Goal: Transaction & Acquisition: Purchase product/service

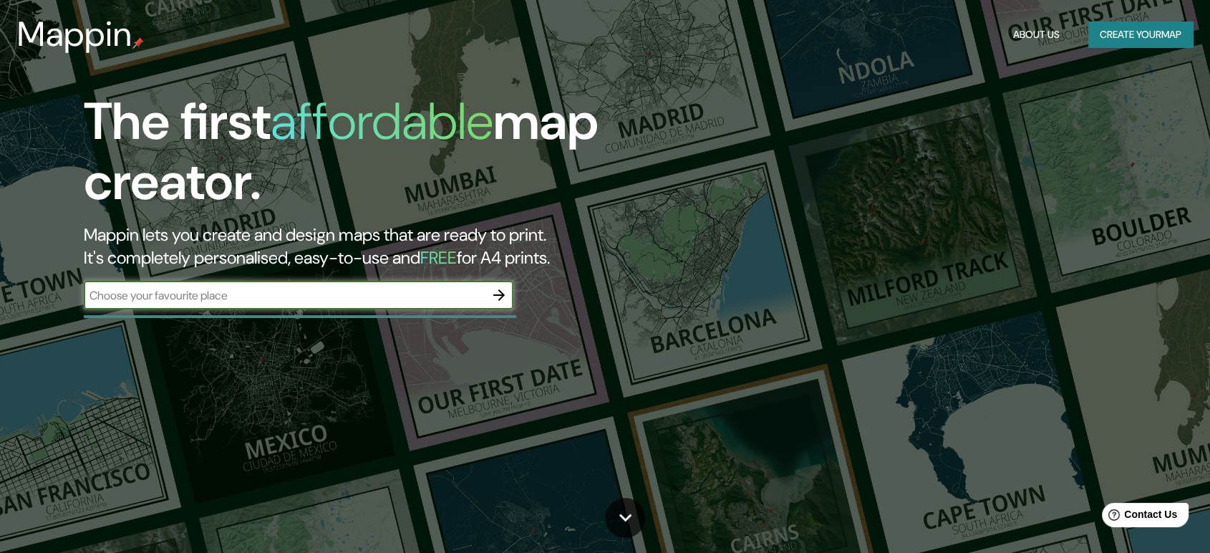
click at [1120, 39] on button "Create your map" at bounding box center [1140, 34] width 105 height 26
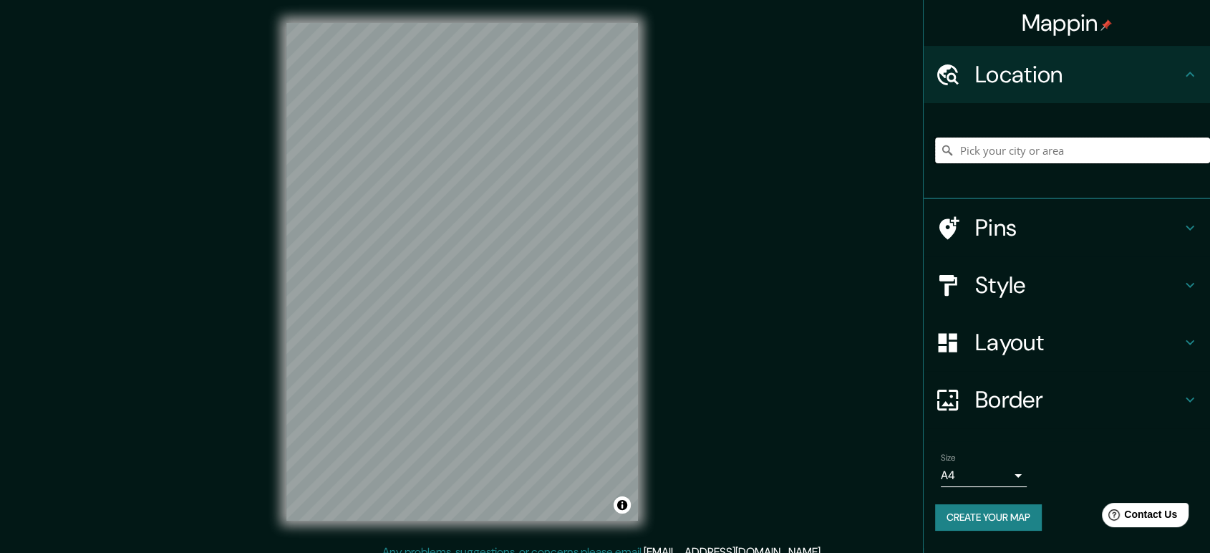
click at [1008, 158] on input "Pick your city or area" at bounding box center [1072, 150] width 275 height 26
drag, startPoint x: 1132, startPoint y: 150, endPoint x: 1215, endPoint y: 145, distance: 83.2
click at [1209, 145] on html "Mappin Location [PERSON_NAME], [GEOGRAPHIC_DATA], [GEOGRAPHIC_DATA] [PERSON_NAM…" at bounding box center [605, 276] width 1210 height 553
click at [1158, 157] on input "[PERSON_NAME], Departamento de Áncash, [GEOGRAPHIC_DATA]" at bounding box center [1072, 150] width 275 height 26
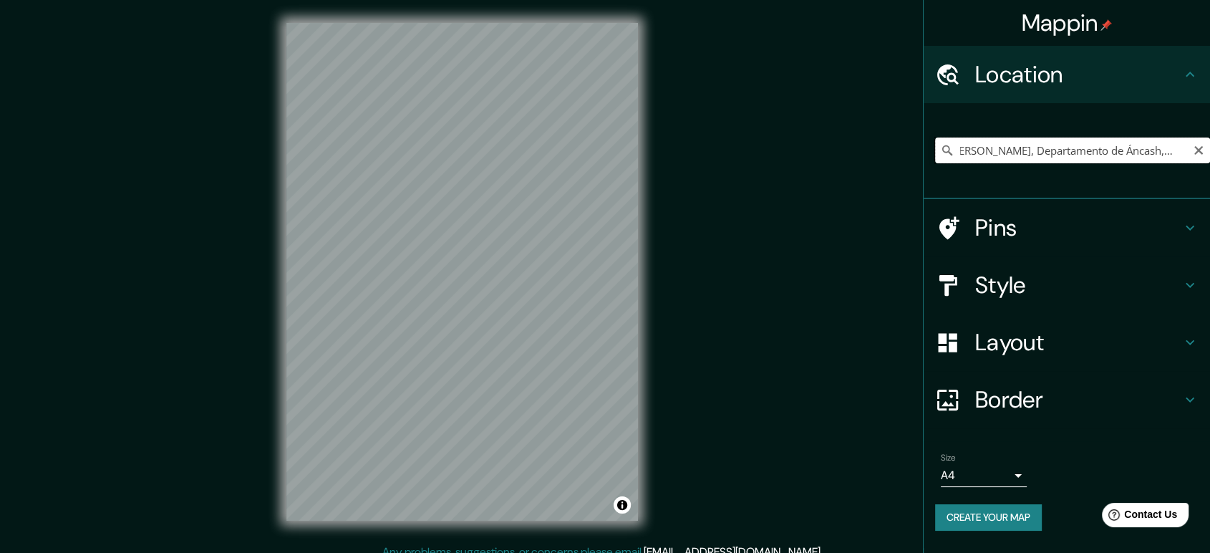
drag, startPoint x: 1156, startPoint y: 152, endPoint x: 1117, endPoint y: 160, distance: 40.2
click at [1117, 160] on input "[PERSON_NAME], Departamento de Áncash, [GEOGRAPHIC_DATA]" at bounding box center [1072, 150] width 275 height 26
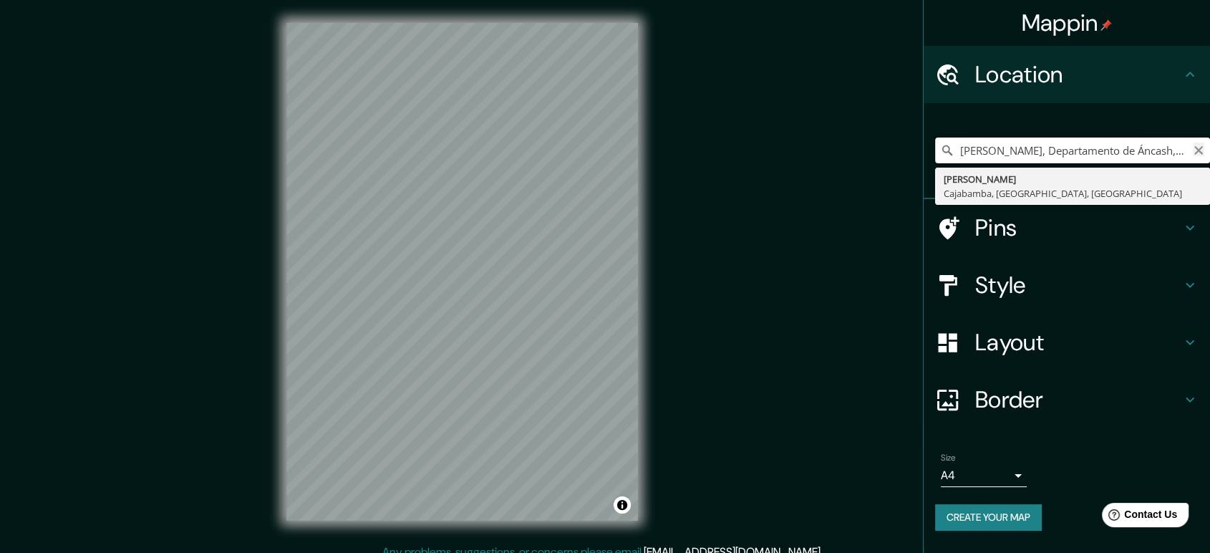
type input "[PERSON_NAME], Departamento de Áncash, [GEOGRAPHIC_DATA]"
click at [1196, 154] on icon "Clear" at bounding box center [1198, 150] width 11 height 11
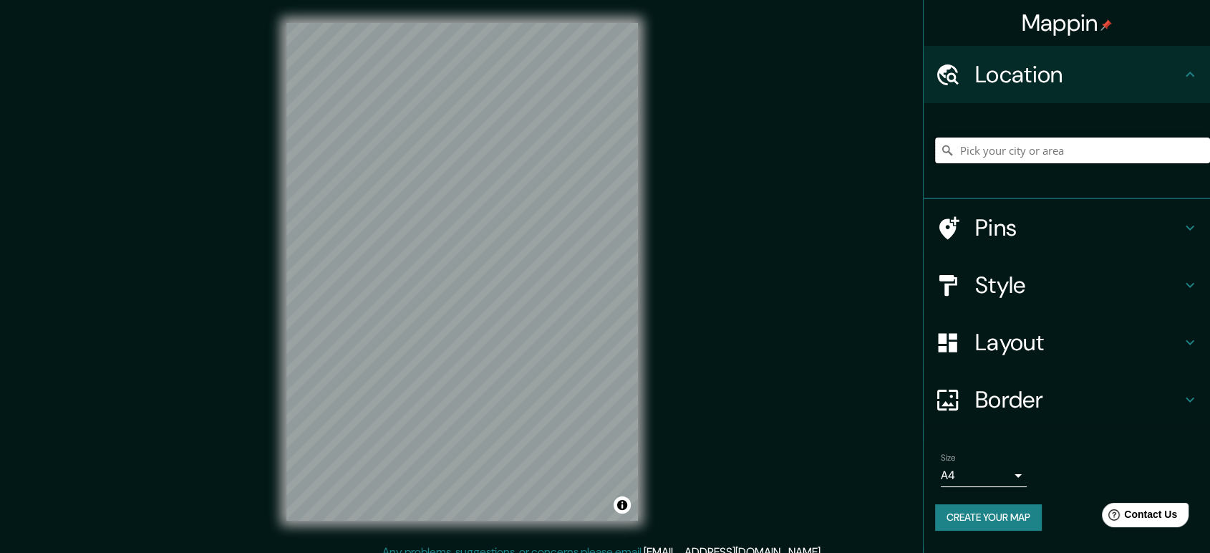
click at [1151, 155] on input "Pick your city or area" at bounding box center [1072, 150] width 275 height 26
type input "Cajamarca, [GEOGRAPHIC_DATA], [GEOGRAPHIC_DATA]"
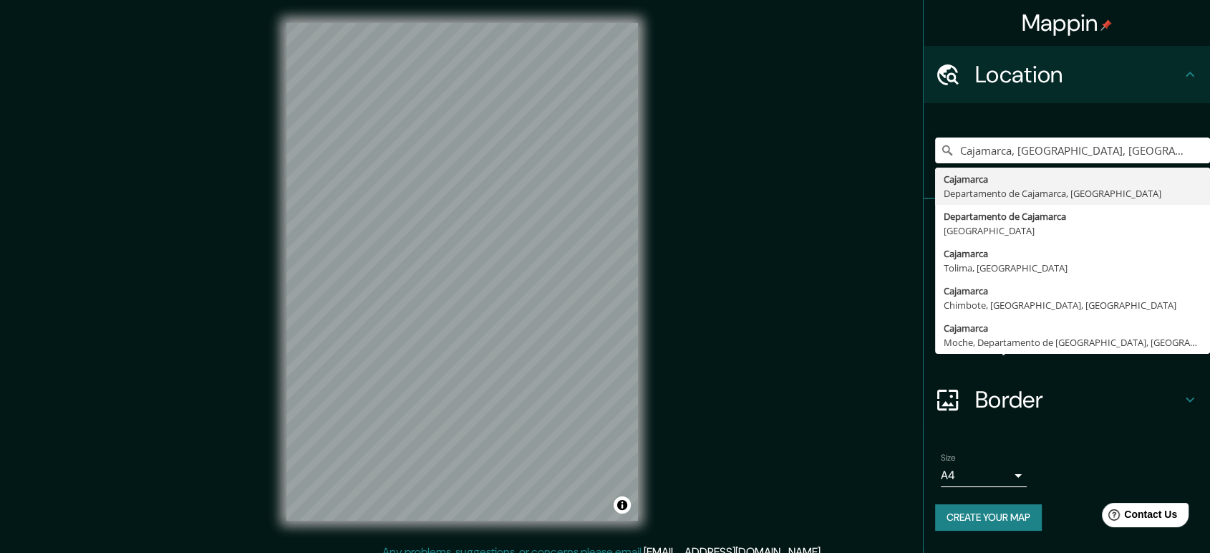
click at [1023, 83] on h4 "Location" at bounding box center [1078, 74] width 206 height 29
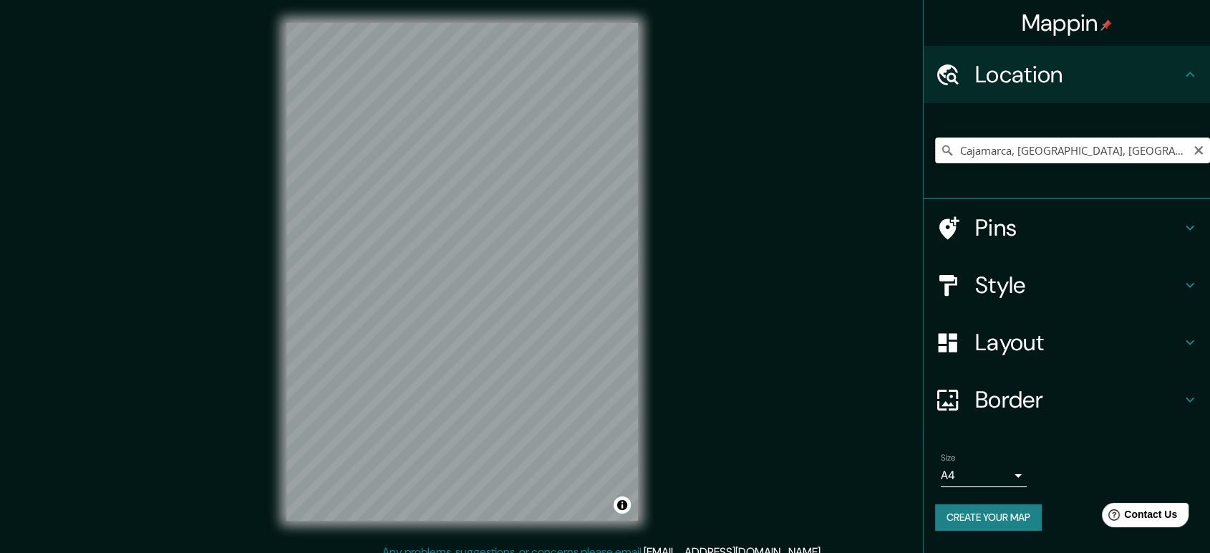
click at [1019, 155] on input "Cajamarca, [GEOGRAPHIC_DATA], [GEOGRAPHIC_DATA]" at bounding box center [1072, 150] width 275 height 26
click at [1197, 148] on icon "Clear" at bounding box center [1198, 150] width 9 height 9
click at [1004, 154] on input "Pick your city or area" at bounding box center [1072, 150] width 275 height 26
click at [994, 156] on input "Pick your city or area" at bounding box center [1072, 150] width 275 height 26
click at [992, 153] on input "Pick your city or area" at bounding box center [1072, 150] width 275 height 26
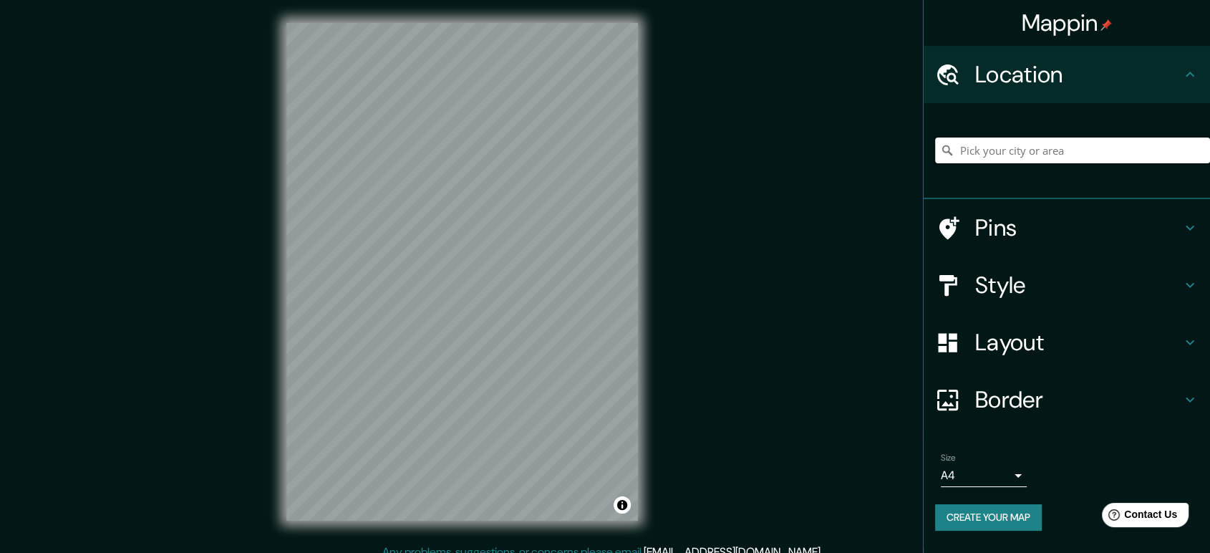
paste input "-7.184145654620627, -78.5050049401685"
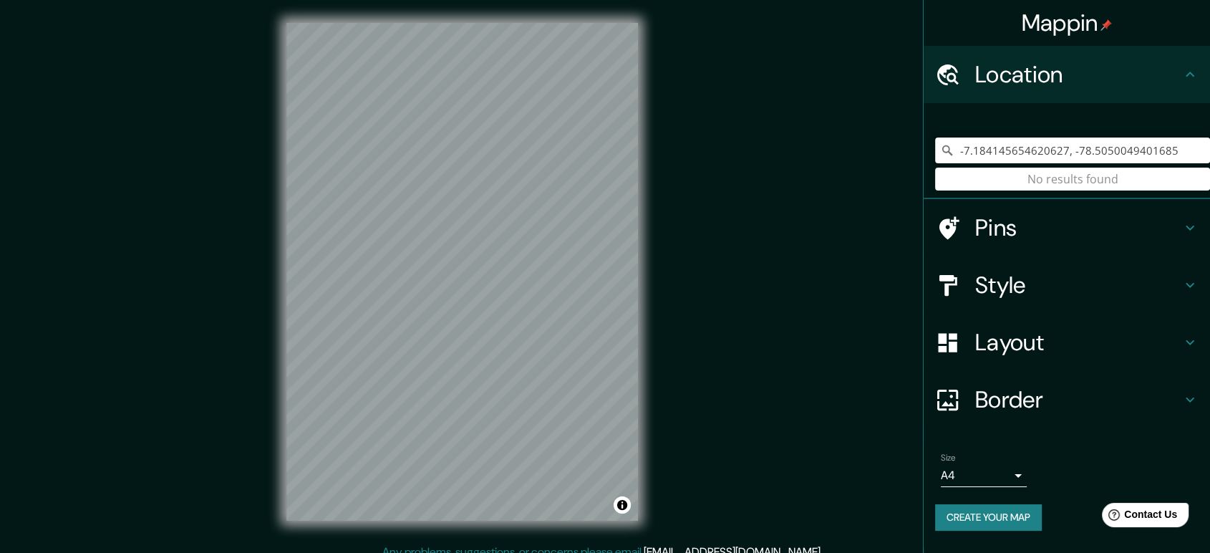
type input "-7.184145654620627, -78.5050049401685"
drag, startPoint x: 1166, startPoint y: 154, endPoint x: 941, endPoint y: 163, distance: 225.0
click at [946, 163] on div "-7.184145654620627, -78.5050049401685 No results found" at bounding box center [1072, 150] width 275 height 26
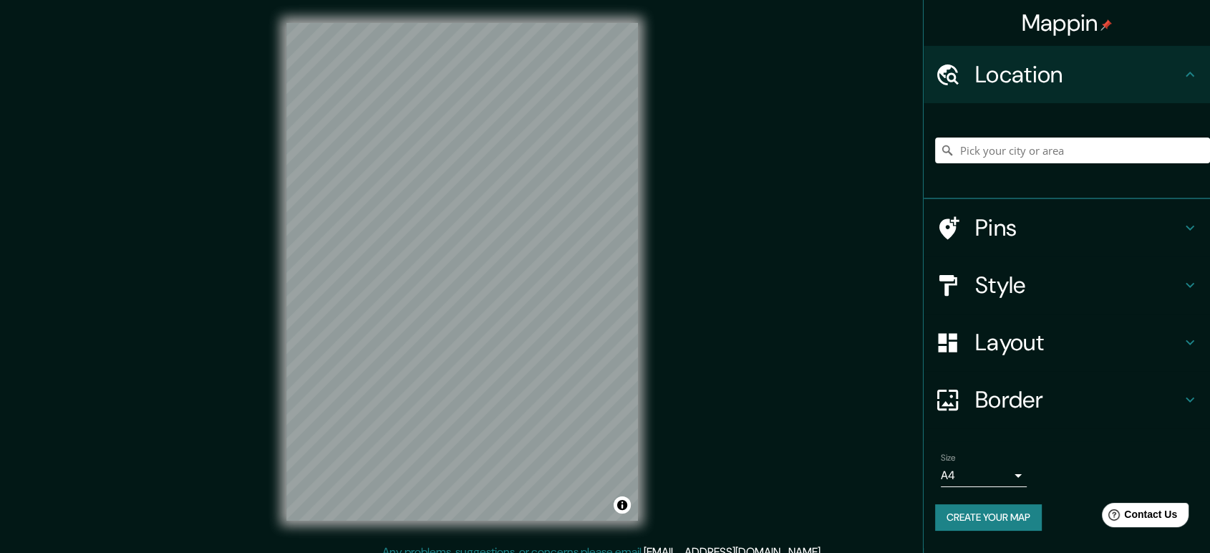
click at [1182, 341] on icon at bounding box center [1189, 342] width 17 height 17
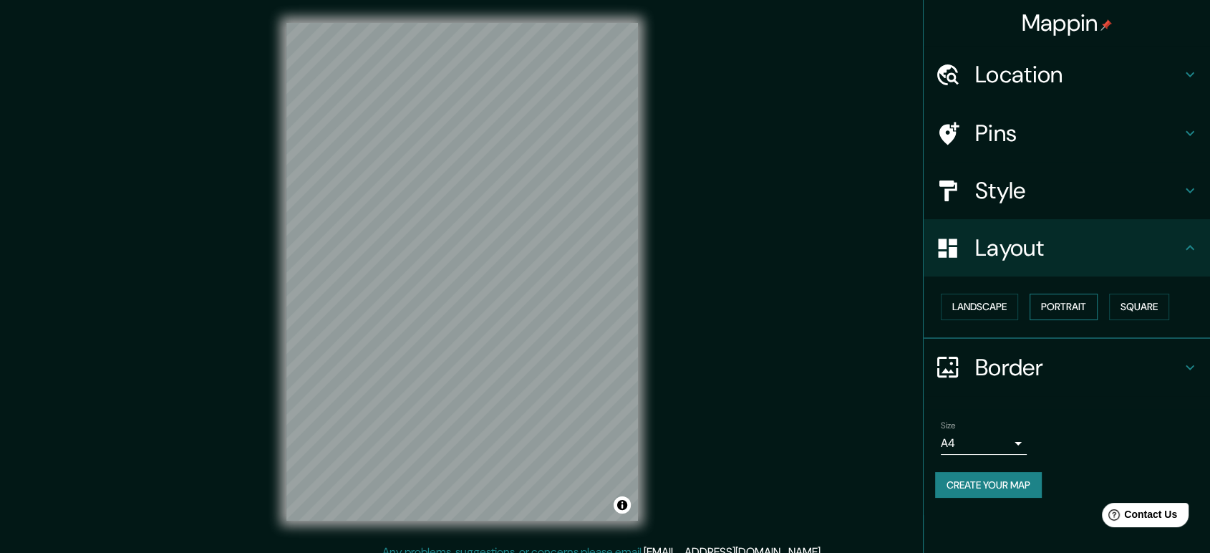
click at [1073, 315] on button "Portrait" at bounding box center [1064, 307] width 68 height 26
click at [1178, 251] on h4 "Layout" at bounding box center [1078, 247] width 206 height 29
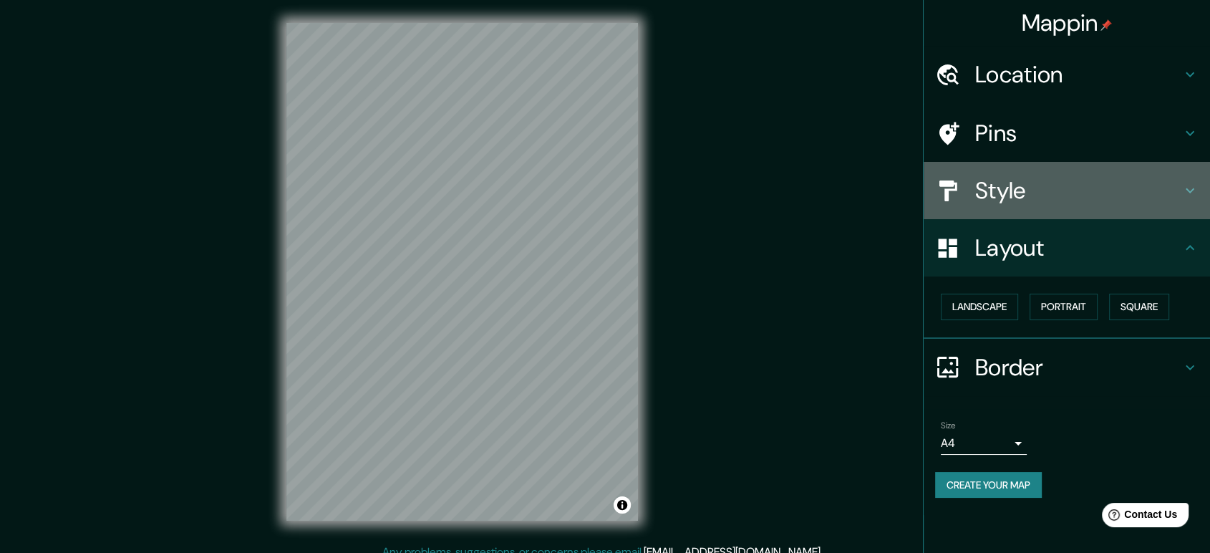
click at [1052, 186] on h4 "Style" at bounding box center [1078, 190] width 206 height 29
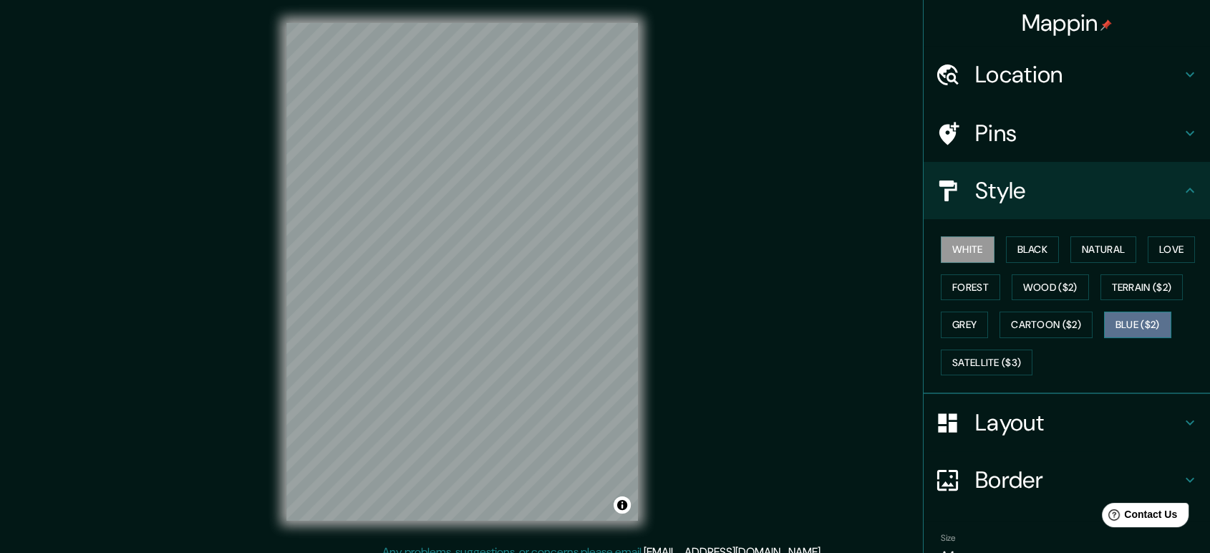
click at [1124, 321] on button "Blue ($2)" at bounding box center [1137, 324] width 67 height 26
click at [682, 155] on div "Mappin Location Pins Style White Black Natural Love Forest Wood ($2) Terrain ($…" at bounding box center [605, 283] width 1210 height 566
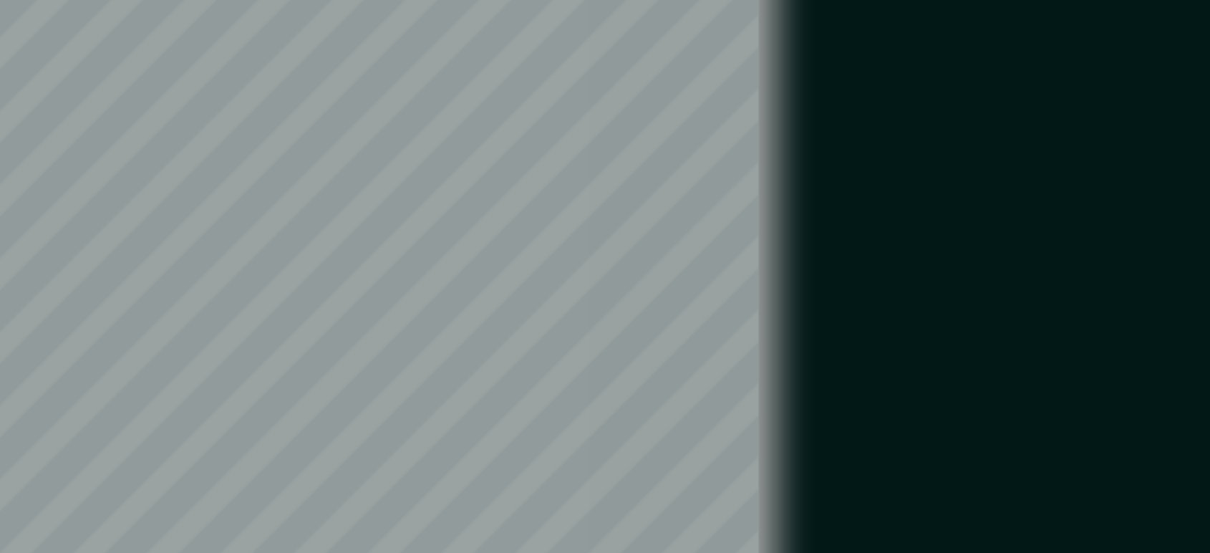
drag, startPoint x: 659, startPoint y: 238, endPoint x: 673, endPoint y: 242, distance: 14.3
click at [673, 242] on div "Mappin Location Pins Style White Black Natural Love Forest Wood ($2) Terrain ($…" at bounding box center [605, 283] width 1210 height 566
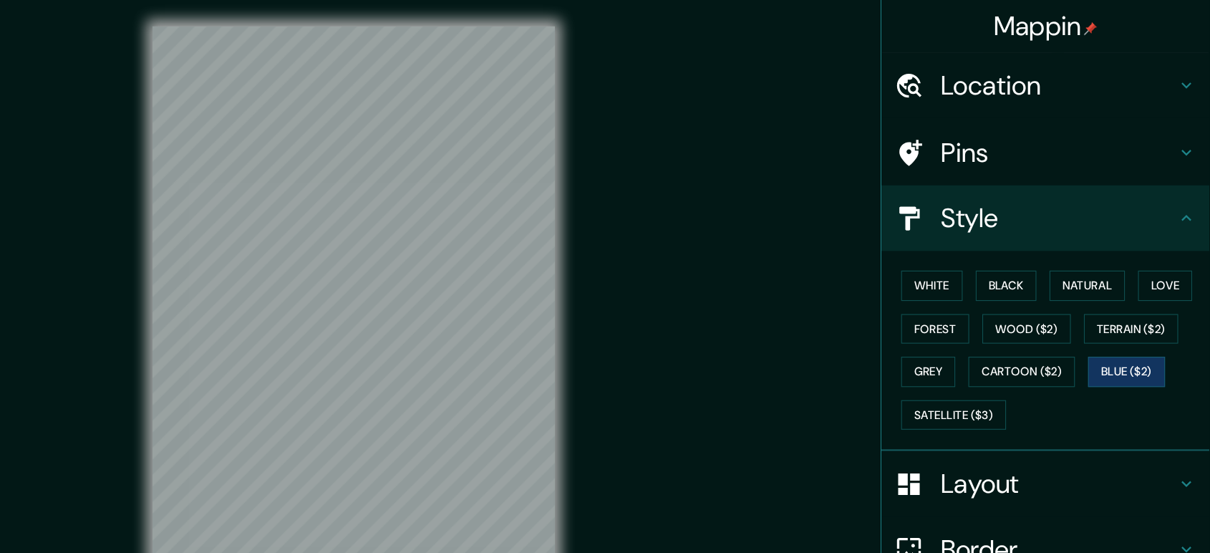
click at [1030, 430] on h4 "Layout" at bounding box center [1078, 422] width 206 height 29
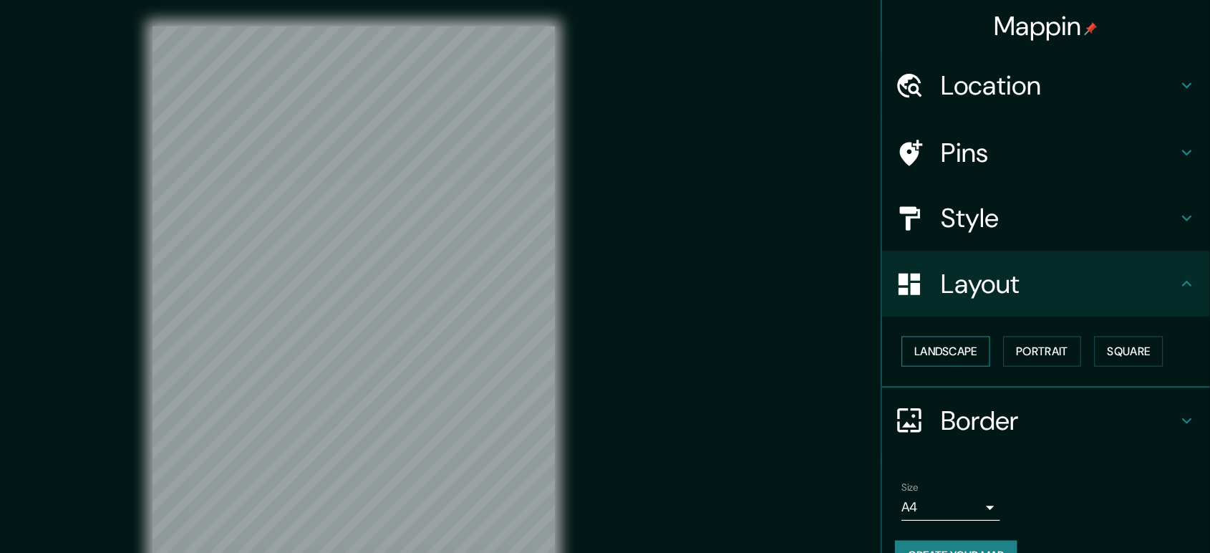
click at [977, 310] on button "Landscape" at bounding box center [979, 307] width 77 height 26
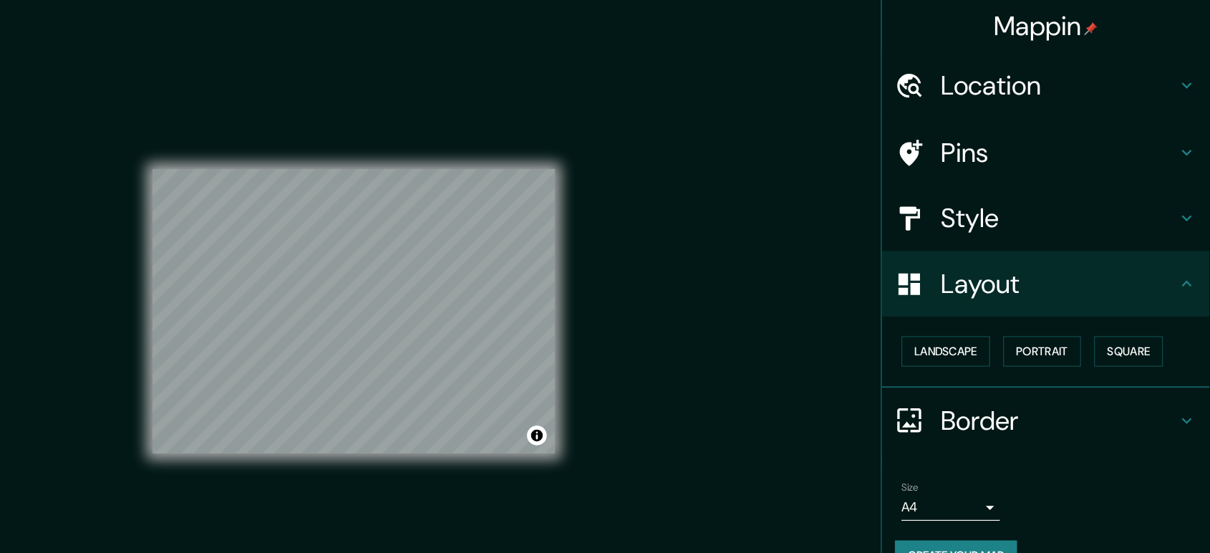
click at [720, 256] on div "Mappin Location Pins Style Layout Landscape Portrait Square Border Choose a bor…" at bounding box center [605, 283] width 1210 height 566
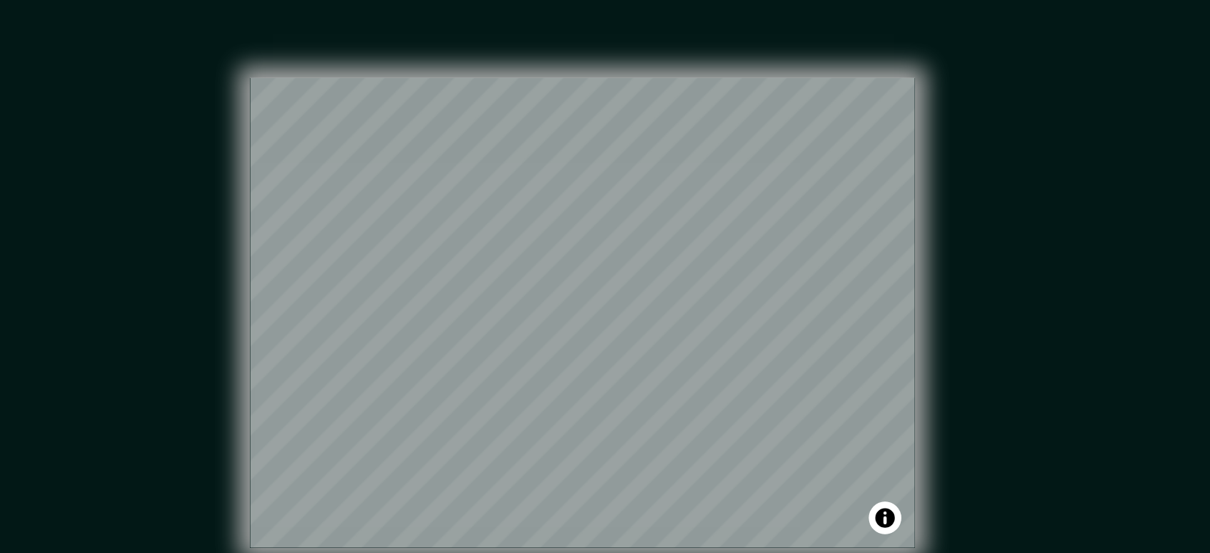
click at [704, 235] on div "Mappin Location Pins Style Layout Landscape Portrait Square Border Choose a bor…" at bounding box center [605, 283] width 1210 height 566
type input "-7.184145654620627, -78.5050049401685"
click at [475, 251] on div at bounding box center [472, 248] width 11 height 11
click at [475, 251] on div at bounding box center [474, 250] width 11 height 11
click at [694, 224] on div "Mappin Location [GEOGRAPHIC_DATA] Pins Style Layout Landscape Portrait Square B…" at bounding box center [605, 283] width 1210 height 566
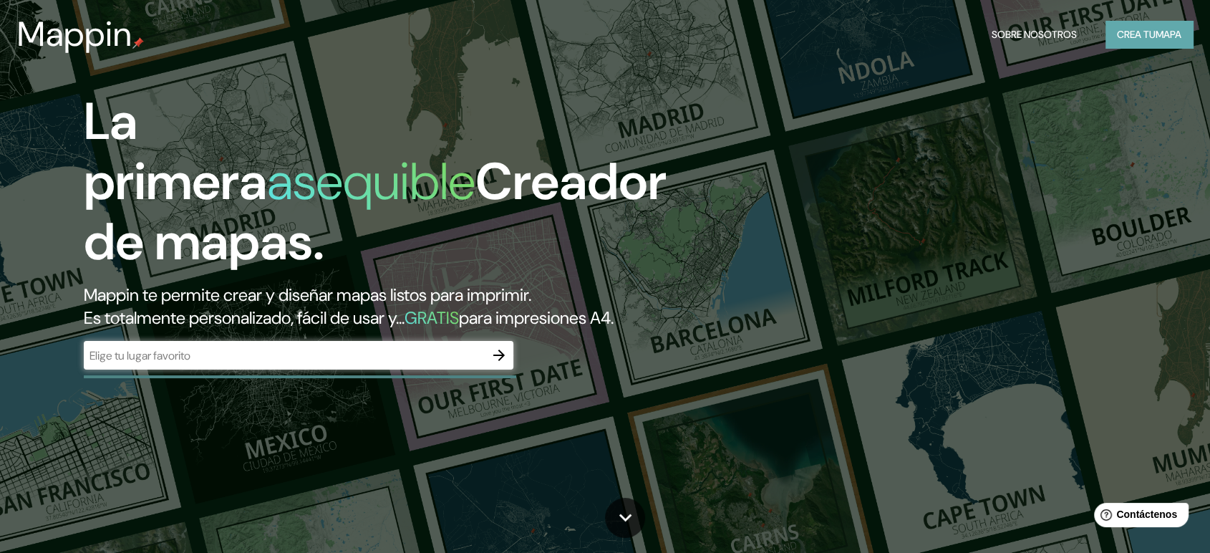
click at [1140, 32] on font "Crea tu" at bounding box center [1136, 34] width 39 height 13
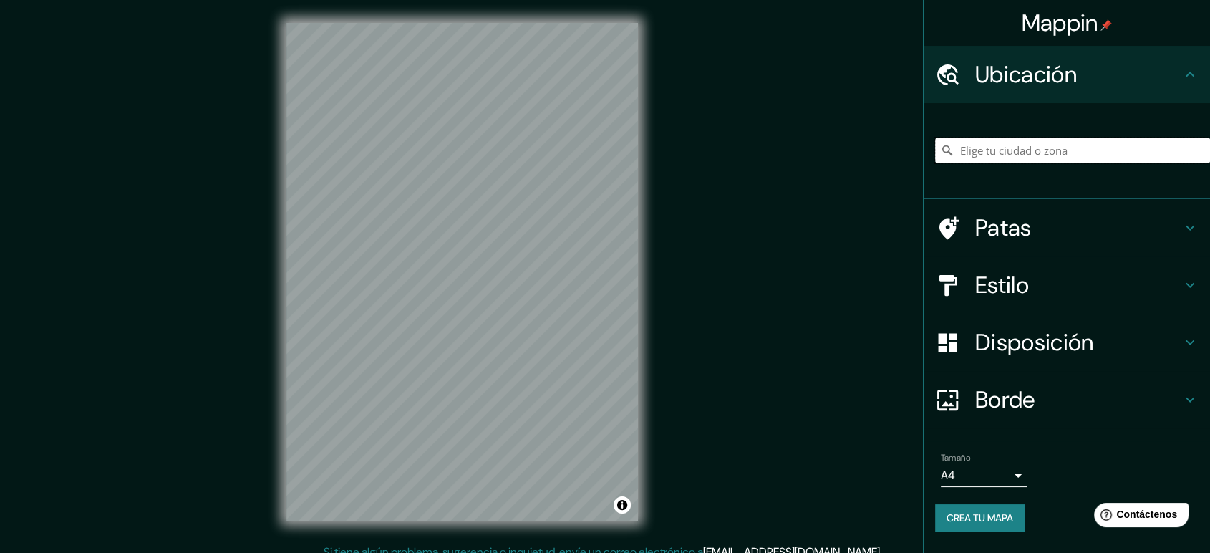
click at [977, 149] on input "Elige tu ciudad o zona" at bounding box center [1072, 150] width 275 height 26
type input "Cajamarca, [GEOGRAPHIC_DATA], [GEOGRAPHIC_DATA]"
click at [640, 130] on div "© Mapbox © OpenStreetMap Improve this map" at bounding box center [461, 271] width 397 height 543
click at [1110, 294] on h4 "Estilo" at bounding box center [1078, 285] width 206 height 29
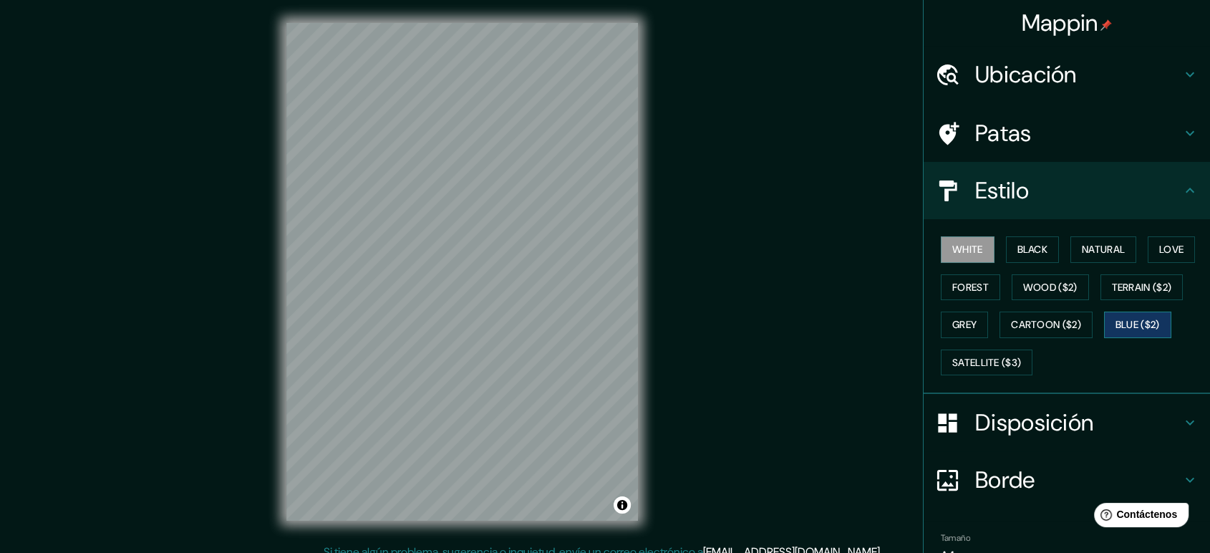
click at [1138, 332] on button "Blue ($2)" at bounding box center [1137, 324] width 67 height 26
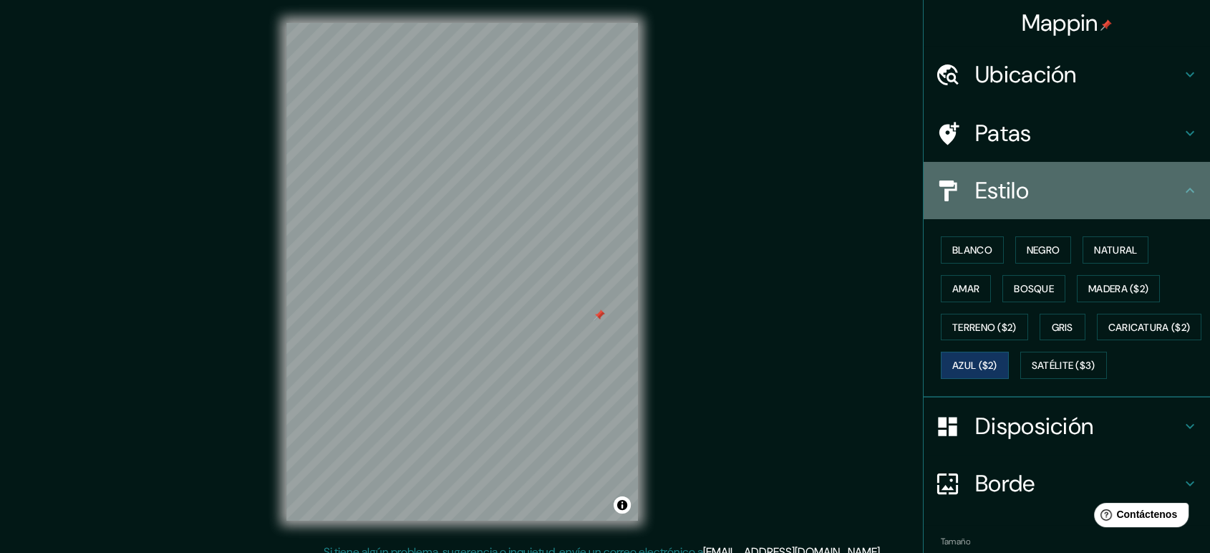
click at [1020, 200] on h4 "Estilo" at bounding box center [1078, 190] width 206 height 29
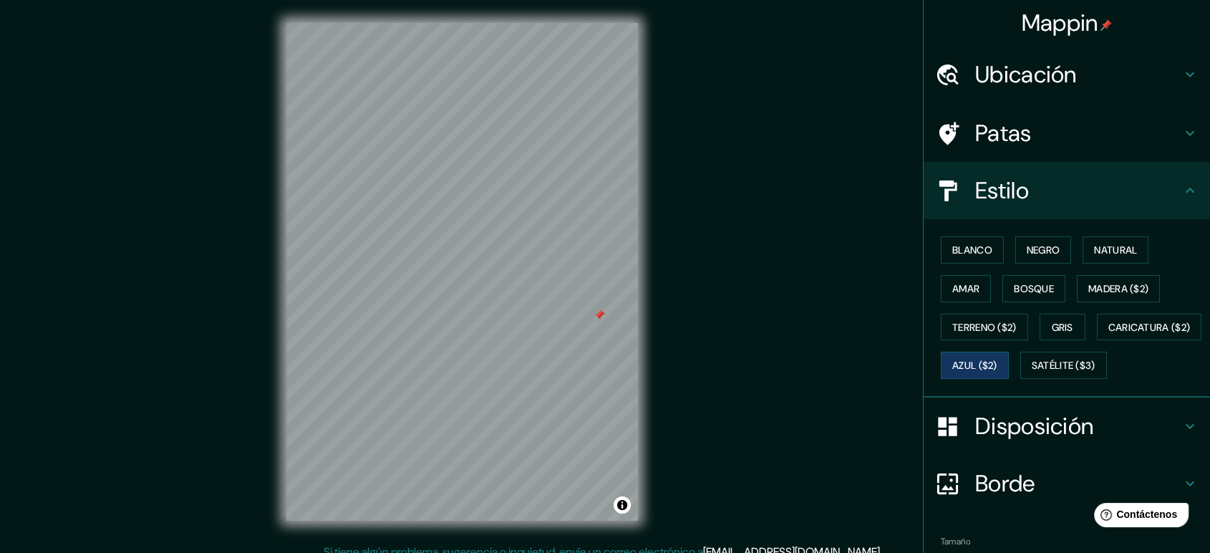
click at [1181, 183] on icon at bounding box center [1189, 190] width 17 height 17
click at [1181, 193] on icon at bounding box center [1189, 190] width 17 height 17
click at [1046, 441] on font "Disposición" at bounding box center [1034, 426] width 118 height 30
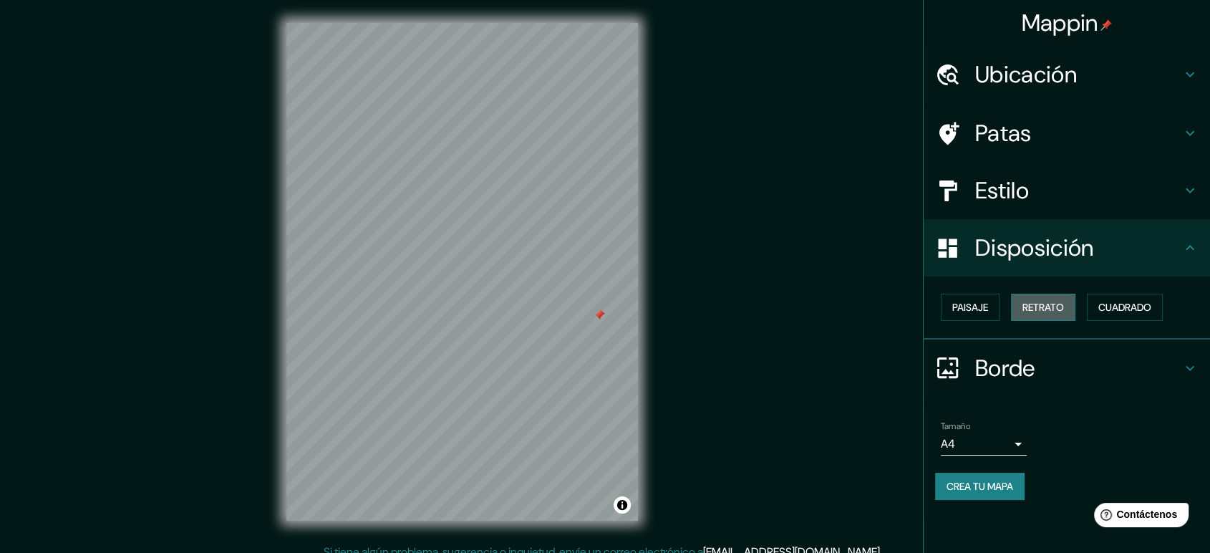
click at [1051, 302] on font "Retrato" at bounding box center [1043, 307] width 42 height 13
click at [972, 308] on font "Paisaje" at bounding box center [970, 307] width 36 height 13
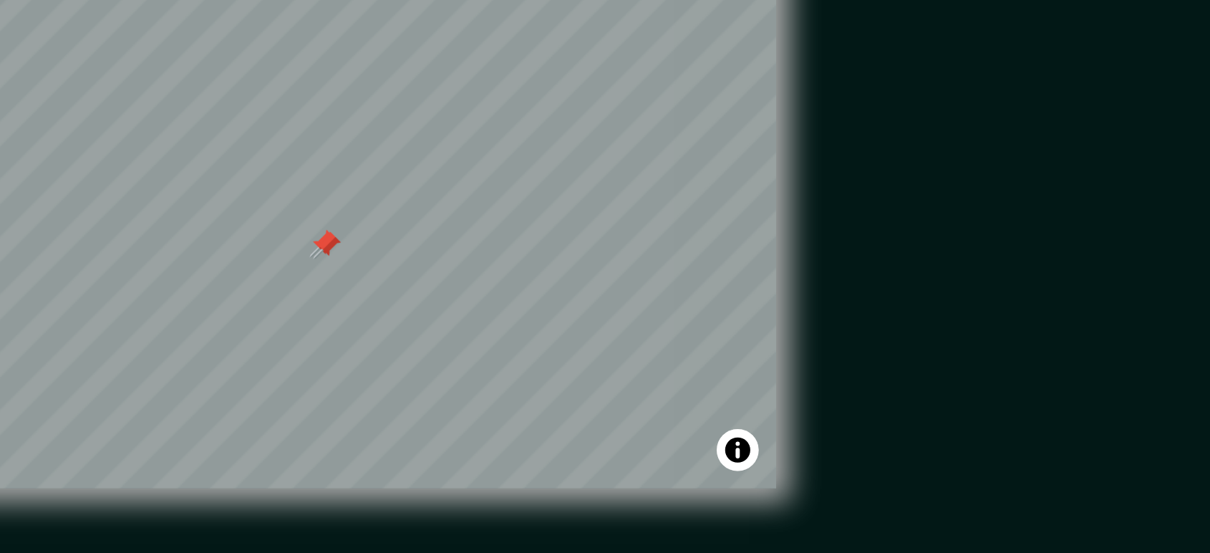
click at [455, 295] on div at bounding box center [453, 296] width 11 height 11
click at [450, 296] on div at bounding box center [452, 295] width 11 height 11
click at [721, 330] on div "Mappin Ubicación Cajamarca, Departamento de Cajamarca, Perú Cajamarca Departame…" at bounding box center [605, 283] width 1210 height 566
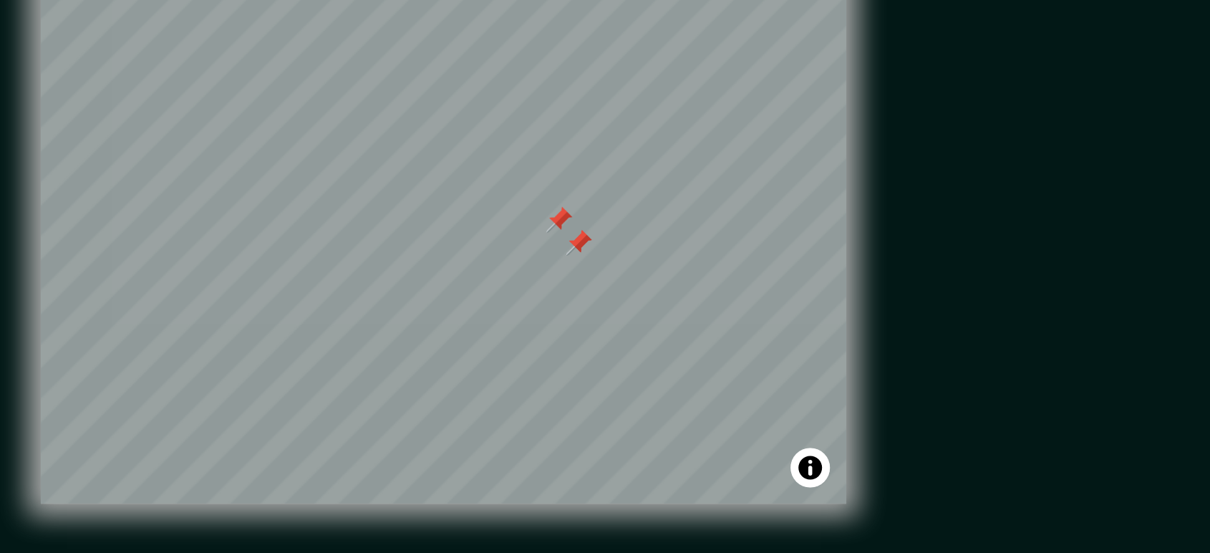
click at [523, 278] on div at bounding box center [520, 281] width 11 height 11
click at [512, 273] on div at bounding box center [512, 271] width 11 height 11
